Goal: Transaction & Acquisition: Download file/media

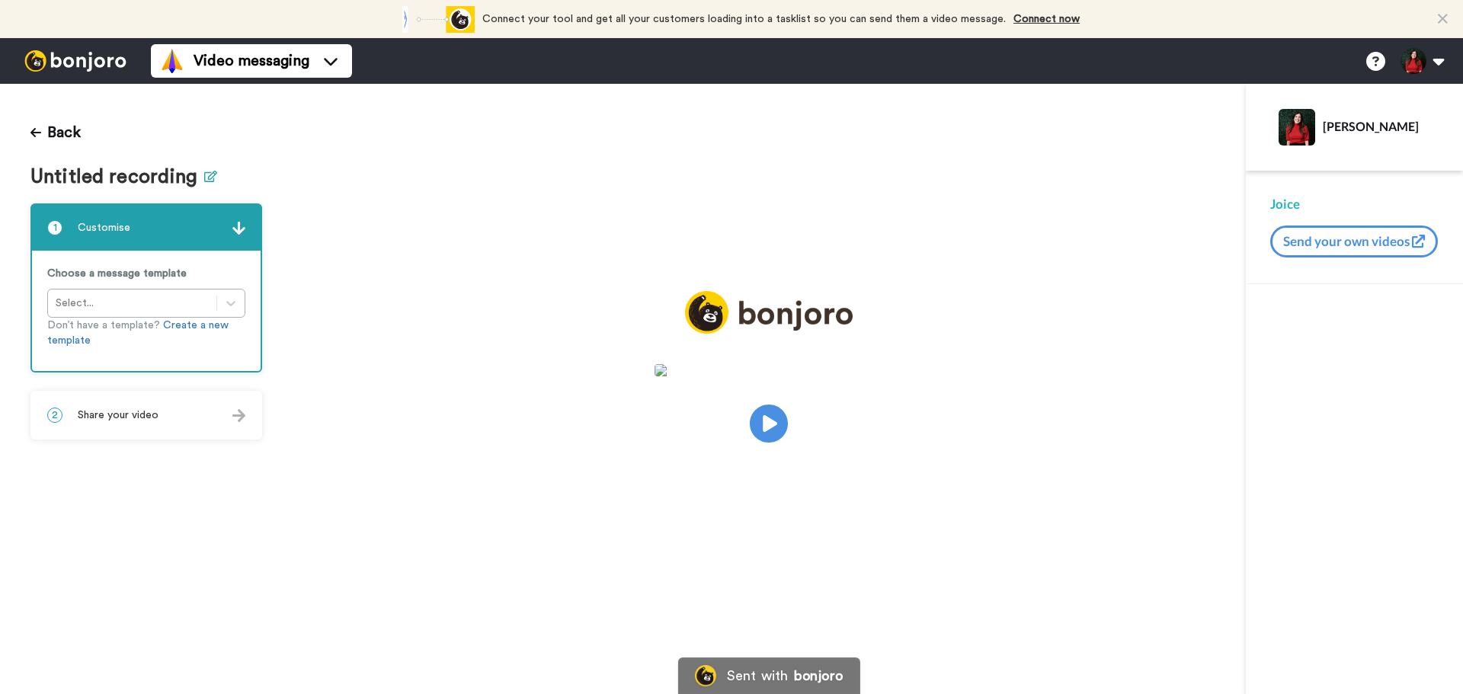
click at [205, 177] on icon at bounding box center [210, 176] width 13 height 11
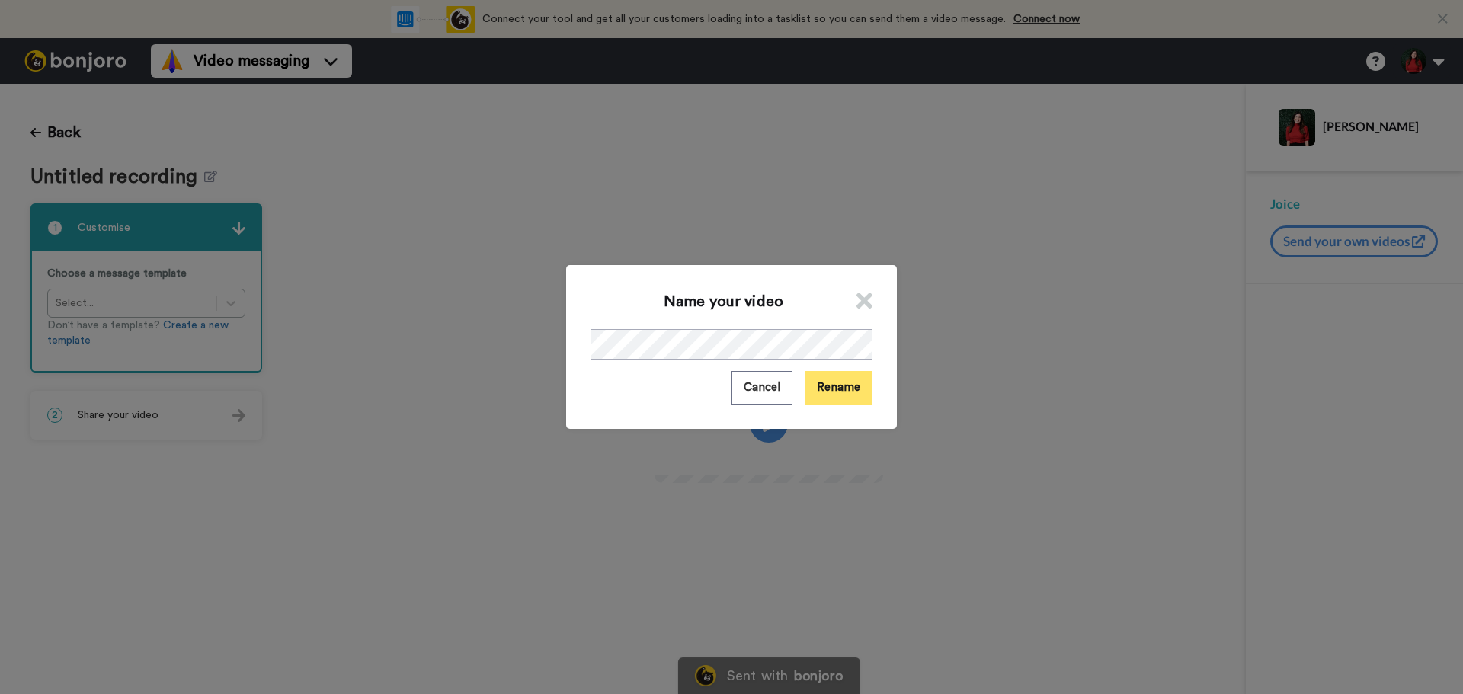
click at [826, 393] on button "Rename" at bounding box center [839, 387] width 68 height 33
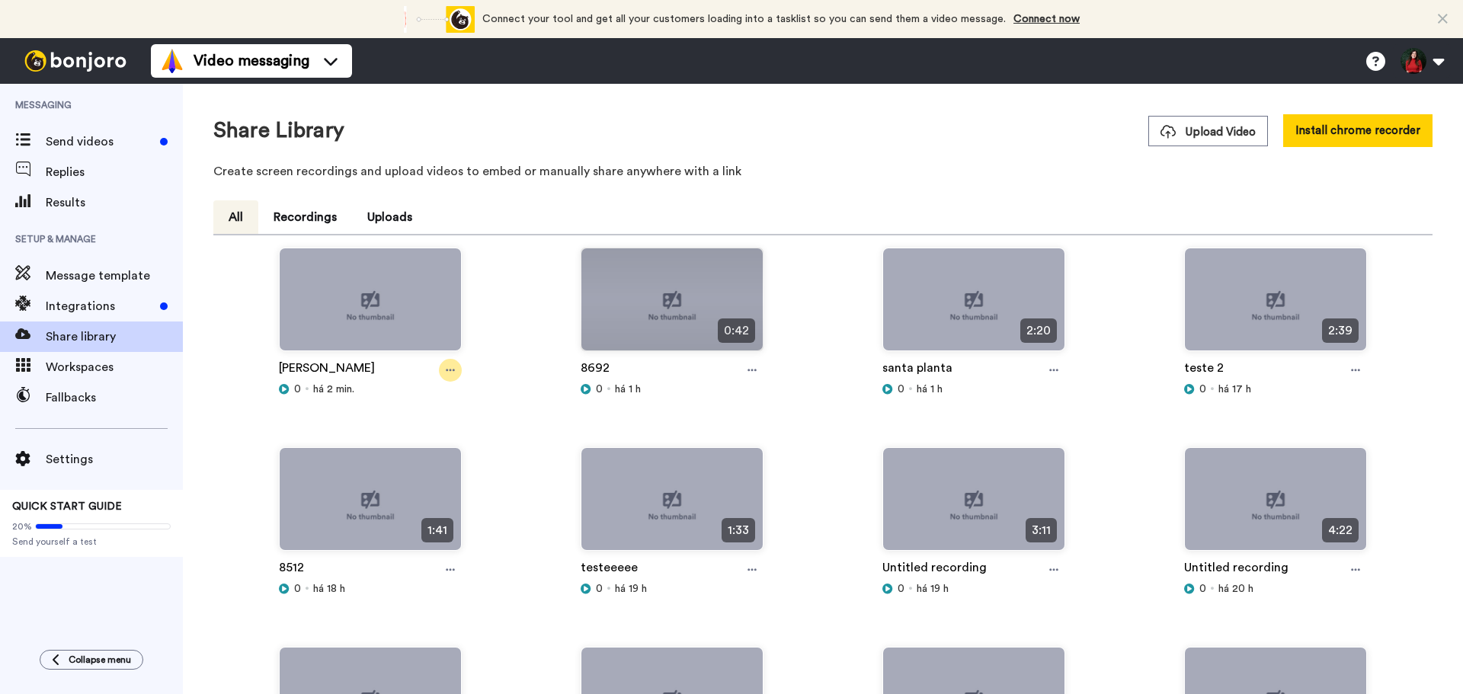
click at [454, 370] on div at bounding box center [450, 370] width 23 height 23
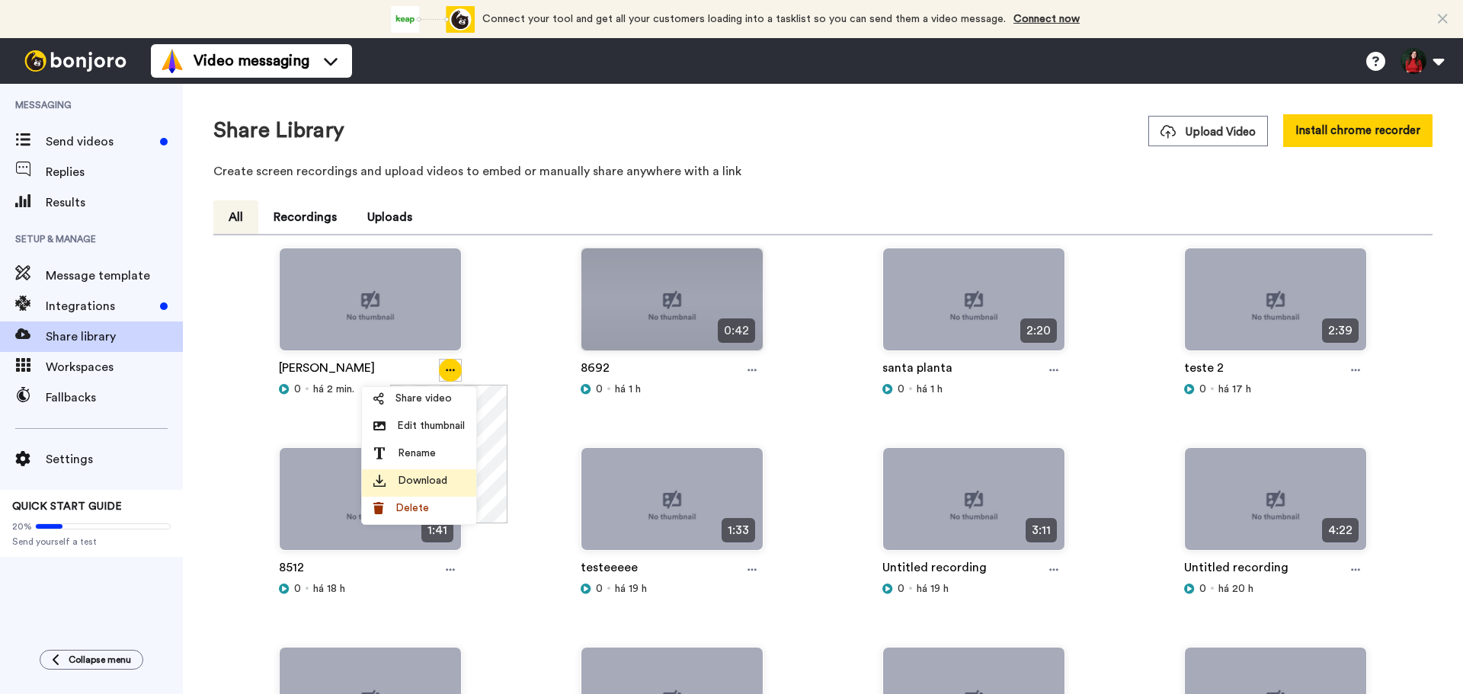
click at [468, 476] on li "Download" at bounding box center [419, 482] width 114 height 27
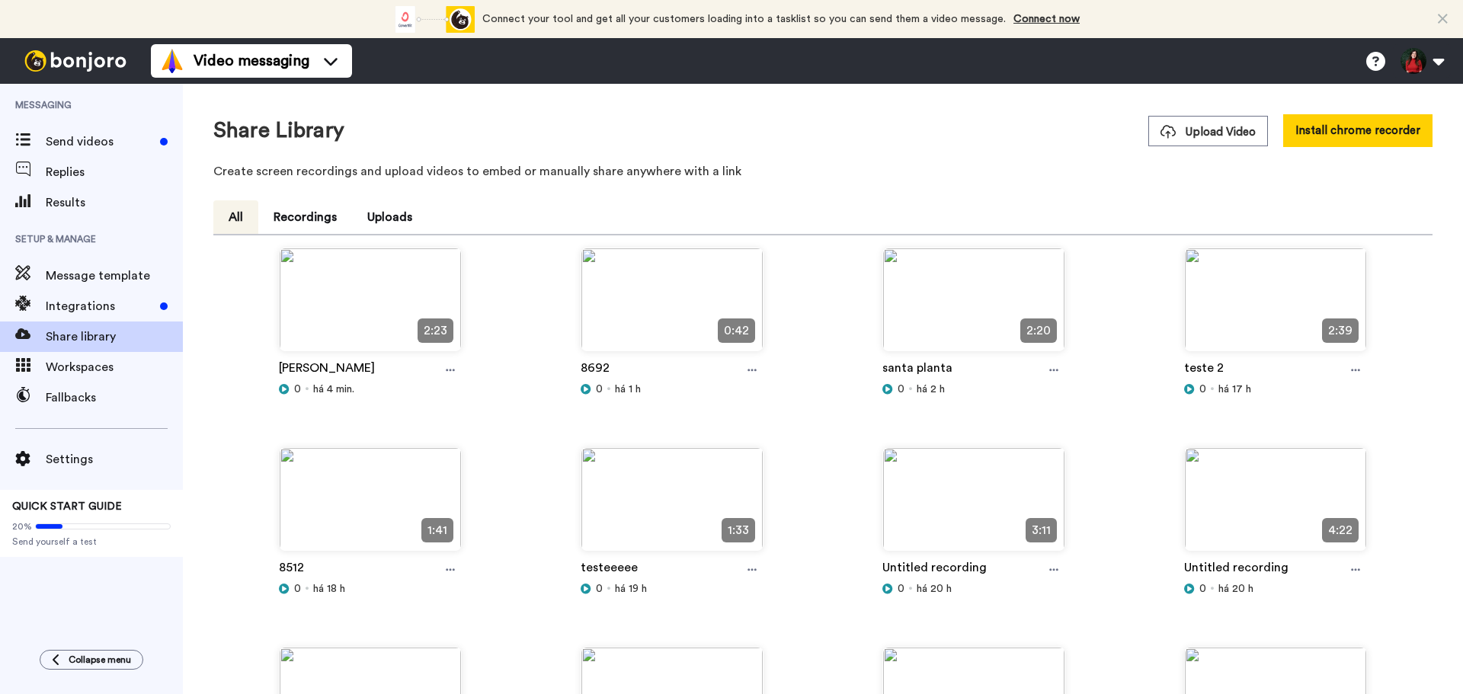
click at [453, 379] on div at bounding box center [450, 370] width 23 height 23
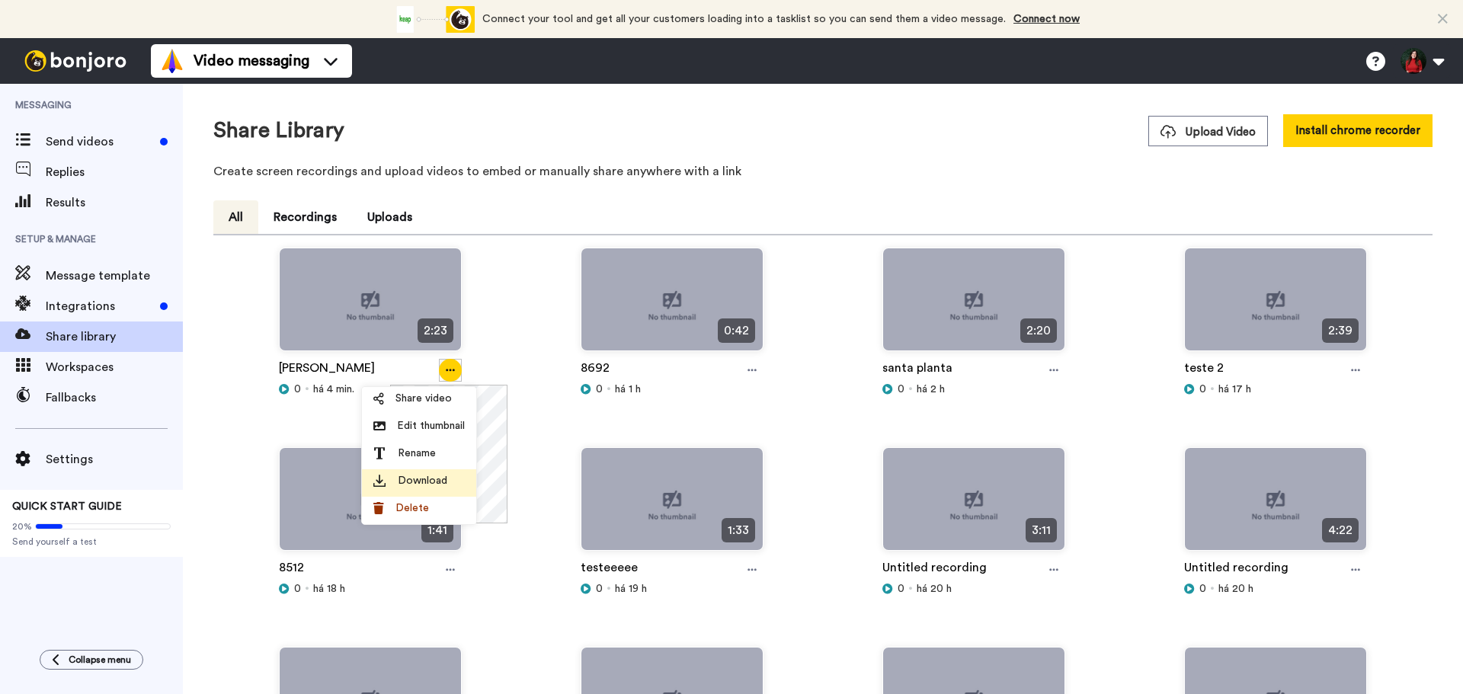
click at [437, 481] on span "Download" at bounding box center [423, 480] width 50 height 15
